Goal: Task Accomplishment & Management: Manage account settings

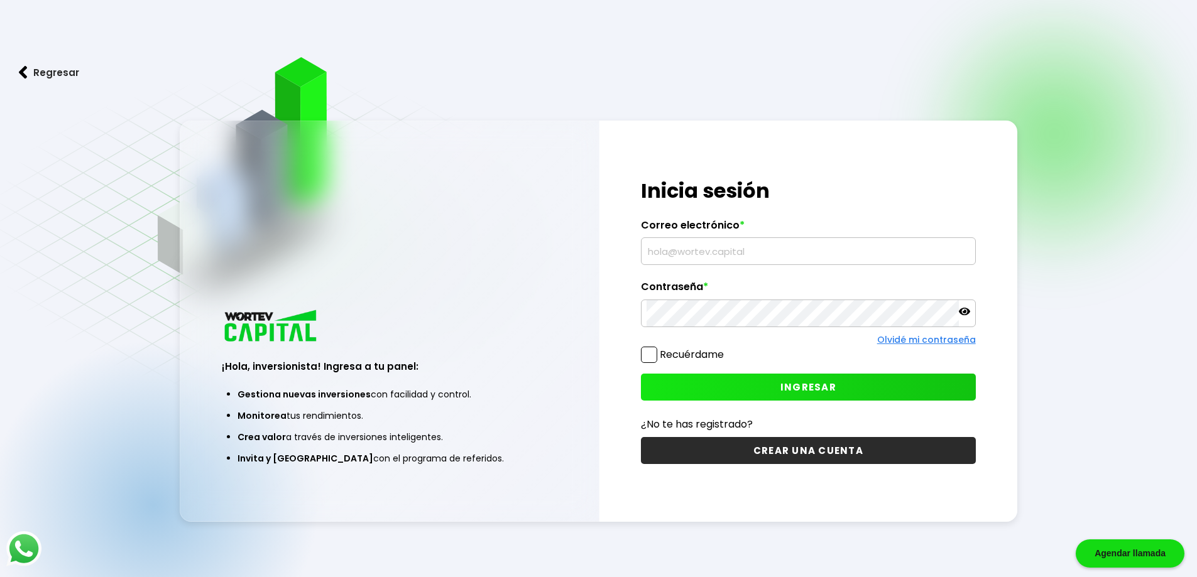
type input "[PERSON_NAME][EMAIL_ADDRESS][DOMAIN_NAME]"
click at [968, 312] on icon at bounding box center [964, 312] width 11 height 8
click at [968, 312] on icon at bounding box center [964, 311] width 11 height 9
click at [814, 383] on span "INGRESAR" at bounding box center [808, 387] width 56 height 13
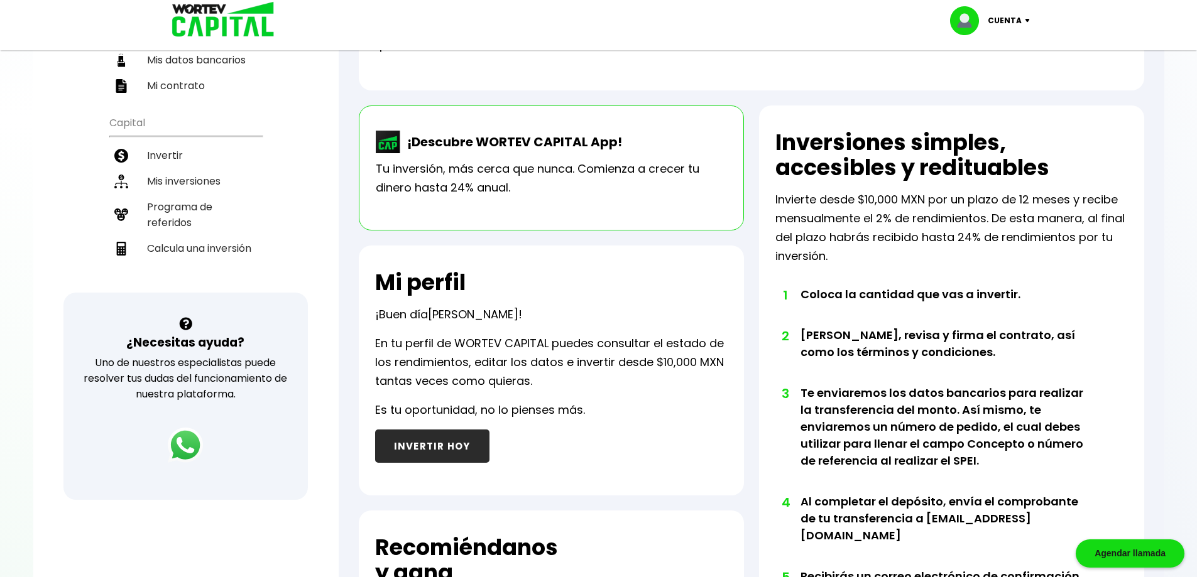
scroll to position [28, 0]
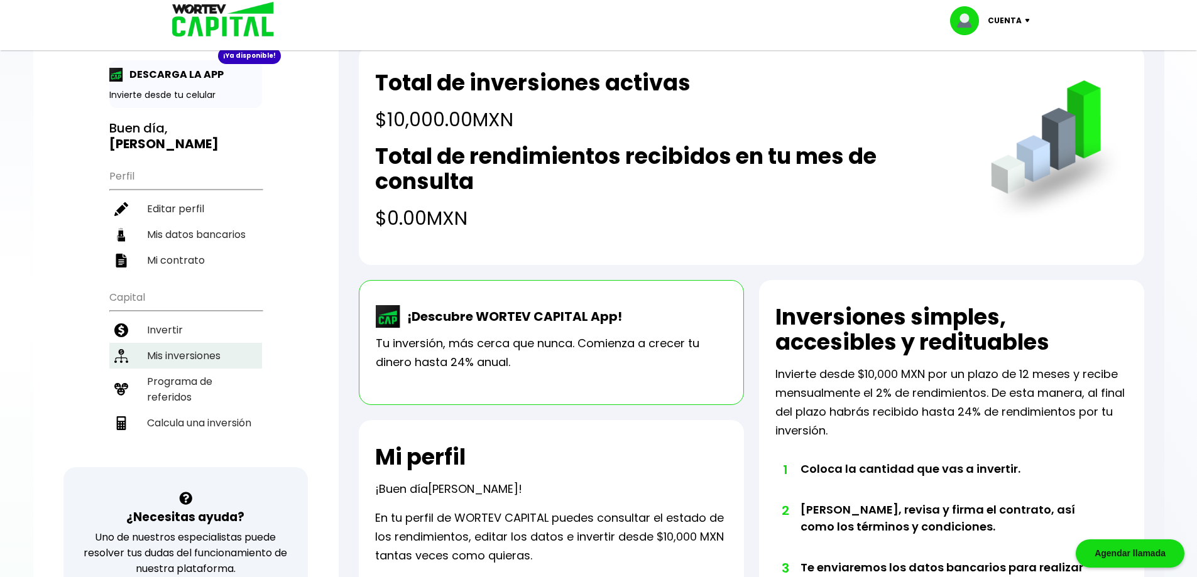
click at [192, 357] on li "Mis inversiones" at bounding box center [185, 356] width 153 height 26
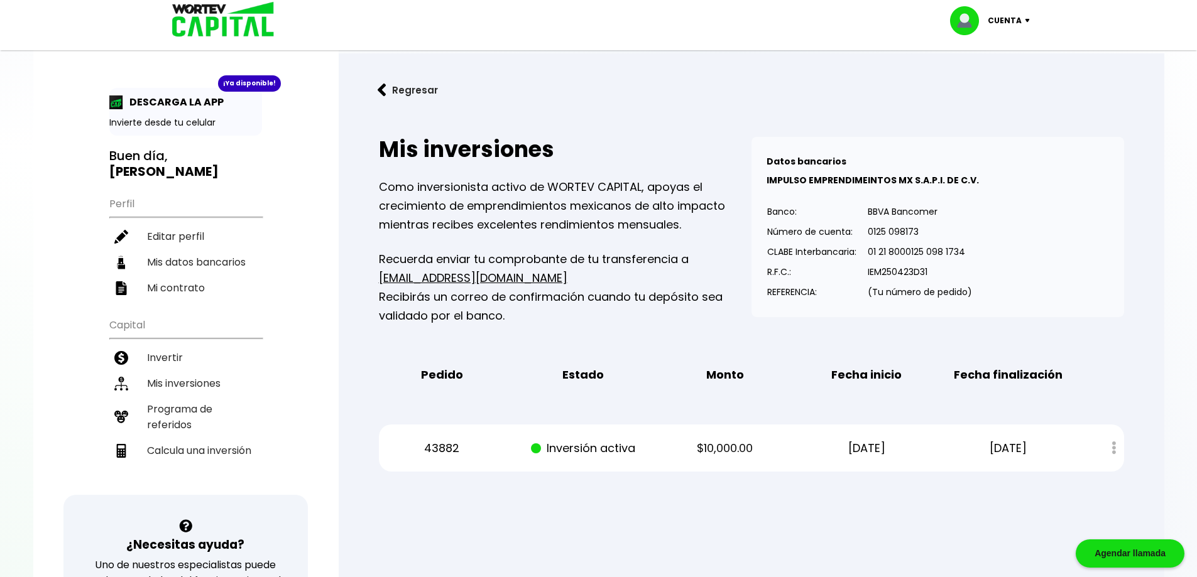
click at [1028, 21] on img at bounding box center [1029, 21] width 17 height 4
click at [1014, 79] on li "Cerrar sesión" at bounding box center [991, 84] width 101 height 26
